Goal: Find specific page/section

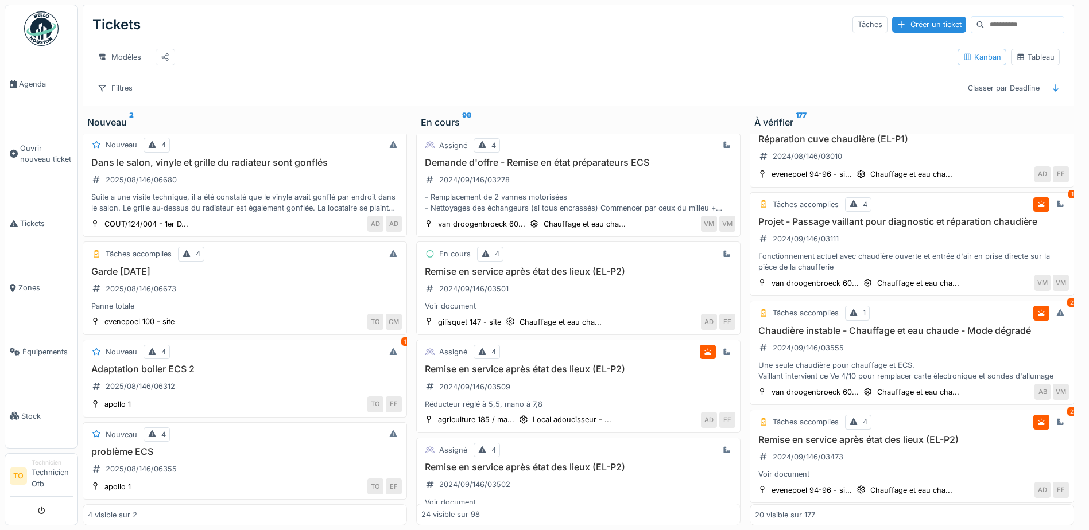
scroll to position [689, 0]
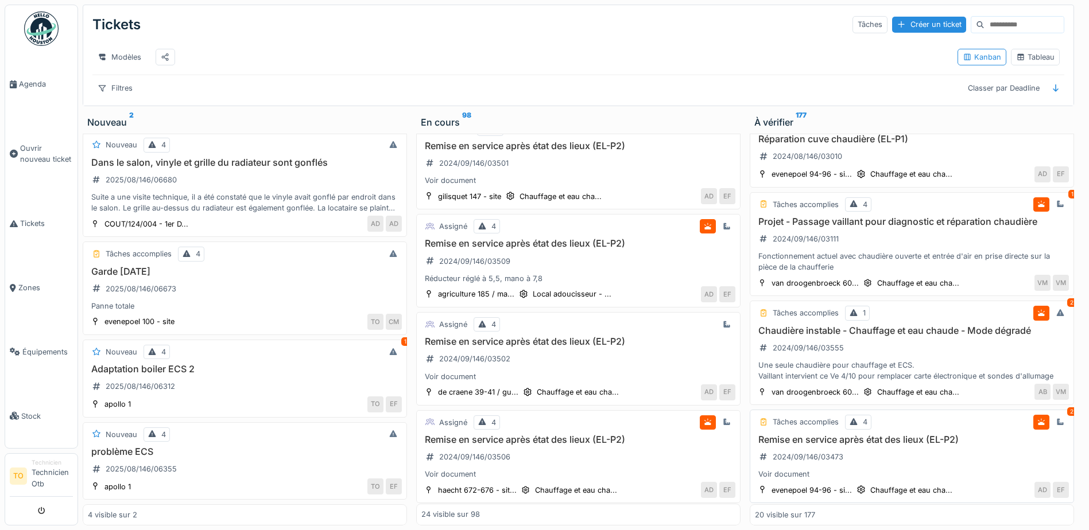
click at [807, 445] on h3 "Remise en service après état des lieux (EL-P2)" at bounding box center [912, 439] width 314 height 11
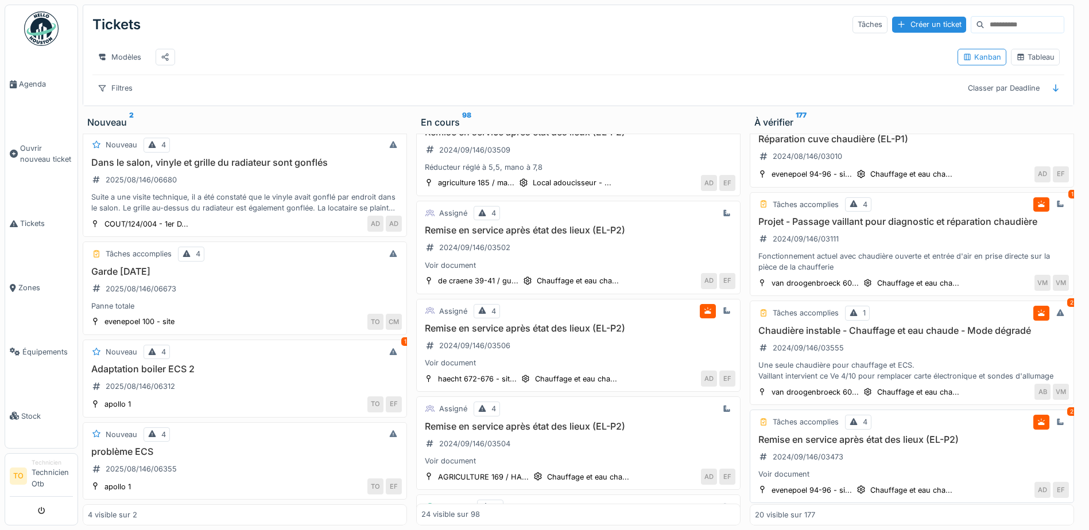
scroll to position [575, 0]
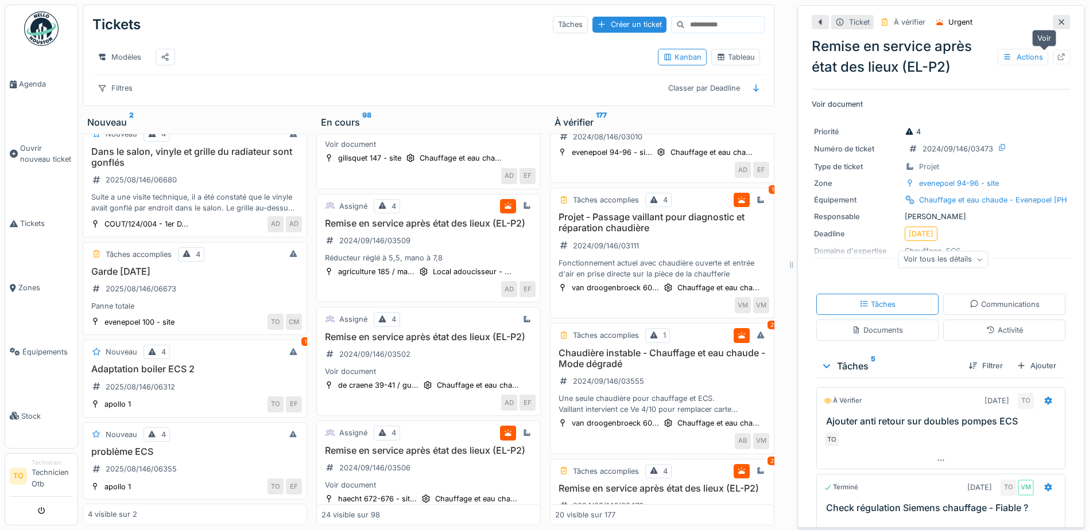
click at [1057, 57] on icon at bounding box center [1061, 56] width 9 height 7
click at [1057, 20] on icon at bounding box center [1061, 21] width 9 height 7
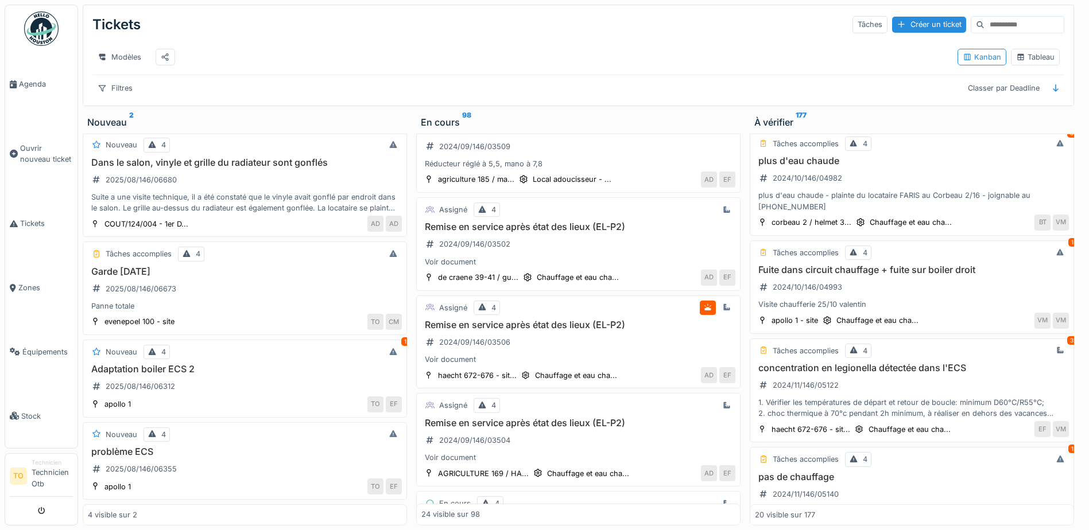
click at [715, 28] on div "Tickets Tâches Créer un ticket" at bounding box center [578, 25] width 972 height 30
